Goal: Task Accomplishment & Management: Manage account settings

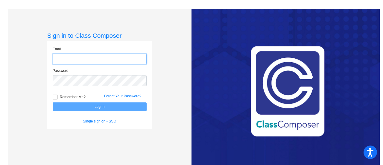
type input "[EMAIL_ADDRESS][DOMAIN_NAME]"
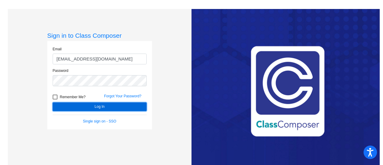
click at [64, 104] on button "Log In" at bounding box center [100, 106] width 94 height 9
click at [64, 104] on mat-sidenav-content "Sign in to Class Composer Email [EMAIL_ADDRESS][DOMAIN_NAME] Password Remember …" at bounding box center [191, 82] width 383 height 165
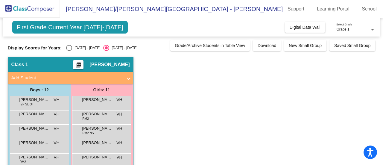
click at [69, 48] on div "Select an option" at bounding box center [69, 48] width 6 height 6
click at [69, 51] on input "[DATE] - [DATE]" at bounding box center [69, 51] width 0 height 0
radio input "true"
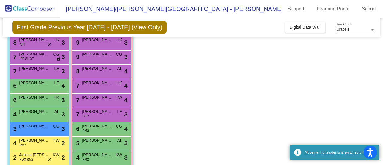
scroll to position [113, 0]
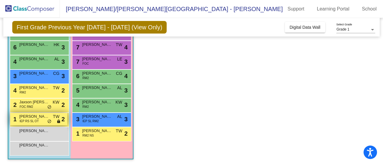
click at [34, 118] on span "[PERSON_NAME] Self" at bounding box center [34, 117] width 30 height 6
